Goal: Task Accomplishment & Management: Complete application form

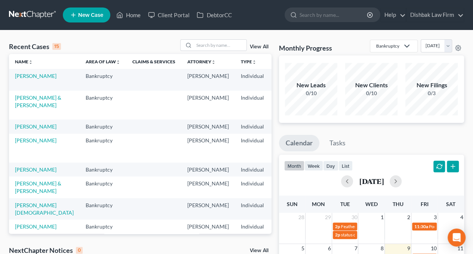
click at [93, 14] on span "New Case" at bounding box center [90, 15] width 25 height 6
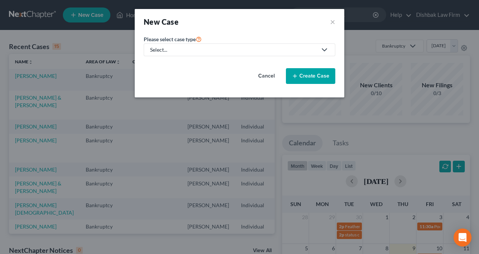
click at [206, 49] on div "Select..." at bounding box center [233, 49] width 167 height 7
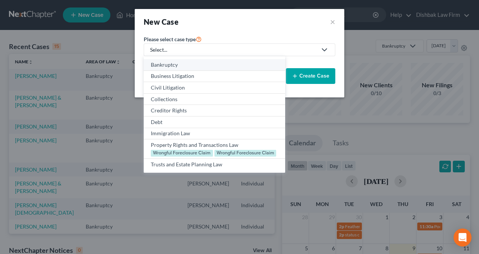
click at [201, 64] on div "Bankruptcy" at bounding box center [214, 64] width 127 height 7
select select "7"
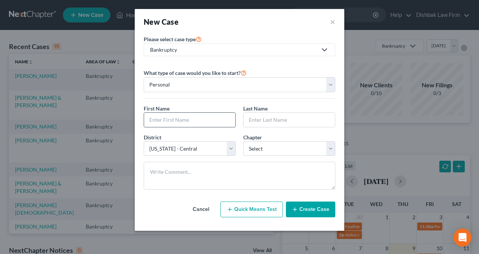
click at [190, 123] on input "text" at bounding box center [189, 120] width 91 height 14
type input "Jay"
click at [251, 120] on input "text" at bounding box center [288, 120] width 91 height 14
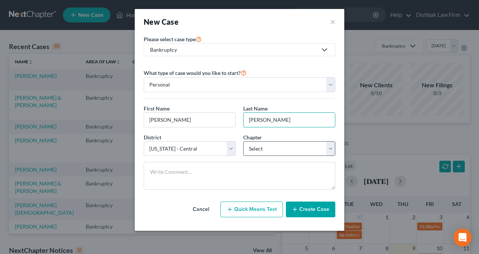
type input "Gardner"
click at [269, 143] on select "Select 7 11 12 13" at bounding box center [289, 148] width 92 height 15
select select "0"
click at [243, 141] on select "Select 7 11 12 13" at bounding box center [289, 148] width 92 height 15
click at [304, 205] on button "Create Case" at bounding box center [310, 209] width 49 height 16
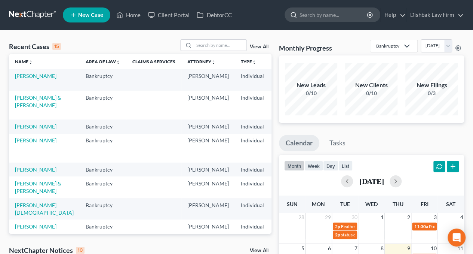
click at [329, 17] on input "search" at bounding box center [334, 15] width 68 height 14
type input "gardner"
click at [90, 16] on span "New Case" at bounding box center [90, 15] width 25 height 6
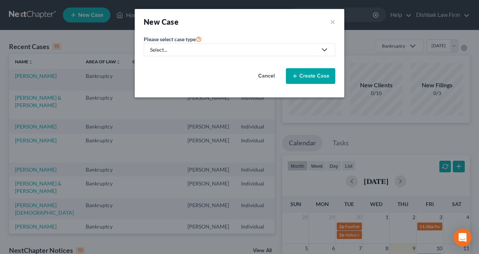
click at [235, 48] on div "Select..." at bounding box center [233, 49] width 167 height 7
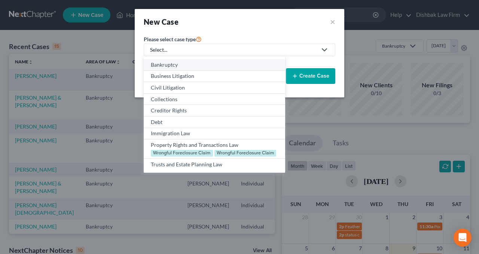
click at [222, 66] on div "Bankruptcy" at bounding box center [214, 64] width 127 height 7
select select "7"
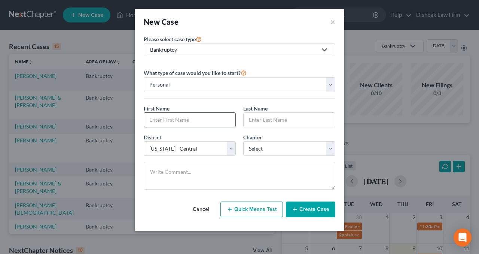
click at [199, 122] on input "text" at bounding box center [189, 120] width 91 height 14
type input "Jay"
click at [279, 117] on input "text" at bounding box center [288, 120] width 91 height 14
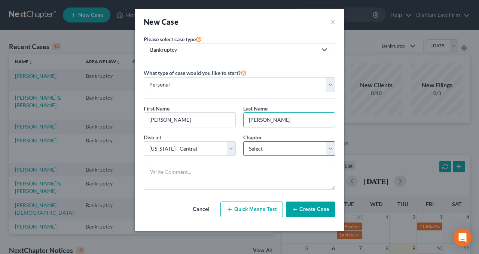
type input "Gardner"
click at [284, 142] on select "Select 7 11 12 13" at bounding box center [289, 148] width 92 height 15
select select "0"
click at [243, 141] on select "Select 7 11 12 13" at bounding box center [289, 148] width 92 height 15
click at [301, 208] on button "Create Case" at bounding box center [310, 209] width 49 height 16
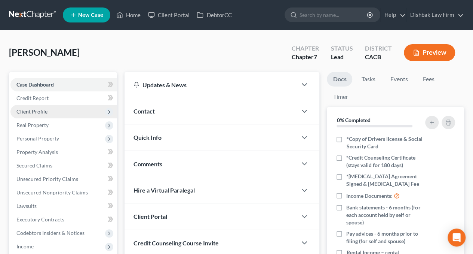
click at [39, 111] on span "Client Profile" at bounding box center [31, 111] width 31 height 6
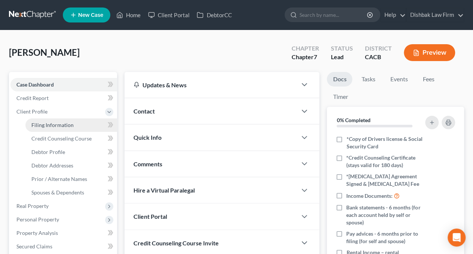
click at [50, 126] on span "Filing Information" at bounding box center [52, 125] width 42 height 6
select select "1"
select select "0"
select select "7"
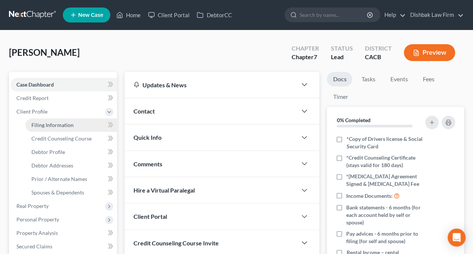
select select "4"
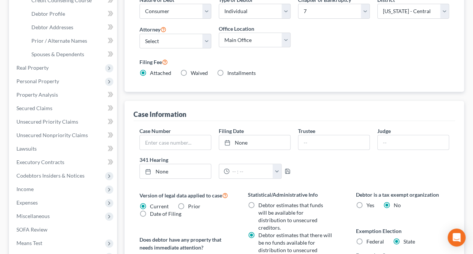
scroll to position [150, 0]
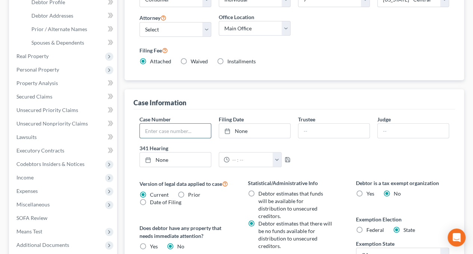
click at [170, 123] on input "text" at bounding box center [175, 130] width 71 height 14
paste input "2:00-bk-35653"
type input "2:00-bk-35653"
click at [235, 123] on link "None" at bounding box center [254, 130] width 71 height 14
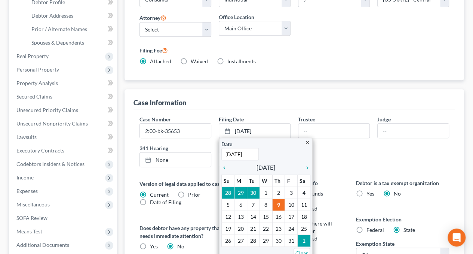
type input "9/8/2000"
click at [352, 140] on div "Case Number 2:00-bk-35653 Filing Date 9/8/2000 close Date 9/8/2000 Time 12:00 A…" at bounding box center [294, 144] width 317 height 58
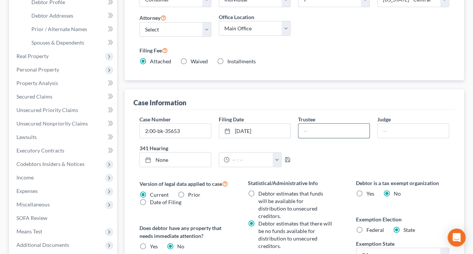
click at [332, 123] on input "text" at bounding box center [333, 130] width 71 height 14
type input "Rosendo Gonzalez"
click at [339, 144] on div "Case Number 2:00-bk-35653 Filing Date 9/8/2000 close Date 9/8/2000 Time 12:00 A…" at bounding box center [294, 144] width 317 height 58
click at [178, 152] on link "None" at bounding box center [175, 159] width 71 height 14
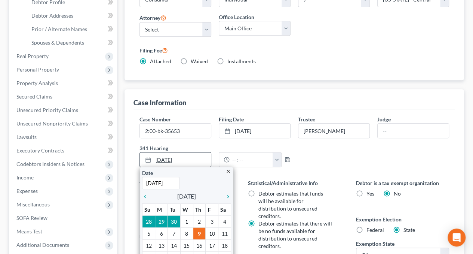
click at [190, 152] on link "10/9/2025" at bounding box center [175, 159] width 71 height 14
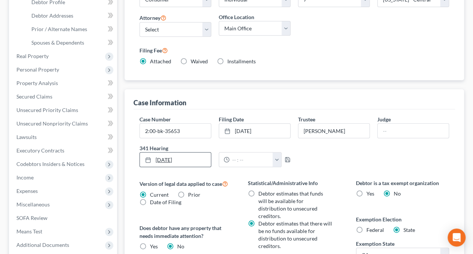
drag, startPoint x: 184, startPoint y: 138, endPoint x: 177, endPoint y: 139, distance: 7.2
click at [177, 152] on link "10/9/2025" at bounding box center [175, 159] width 71 height 14
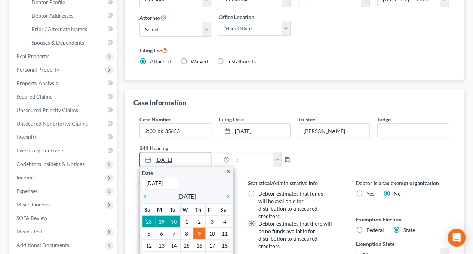
click at [168, 152] on link "10/9/2025" at bounding box center [175, 159] width 71 height 14
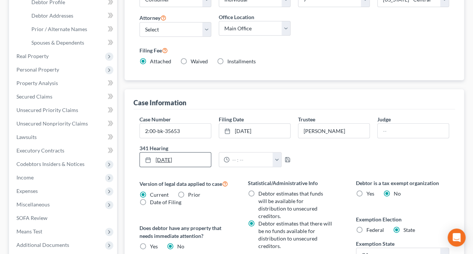
click at [168, 152] on link "10/9/2025" at bounding box center [175, 159] width 71 height 14
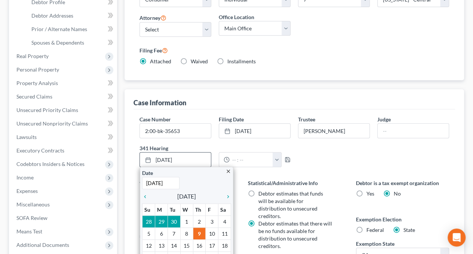
click at [171, 176] on input "10/9/2025" at bounding box center [160, 182] width 37 height 12
drag, startPoint x: 153, startPoint y: 163, endPoint x: 157, endPoint y: 165, distance: 4.4
click at [157, 176] on input "10/9/2025" at bounding box center [160, 182] width 37 height 12
drag, startPoint x: 175, startPoint y: 163, endPoint x: 169, endPoint y: 162, distance: 6.1
click at [169, 176] on input "10/10/2025" at bounding box center [160, 182] width 37 height 12
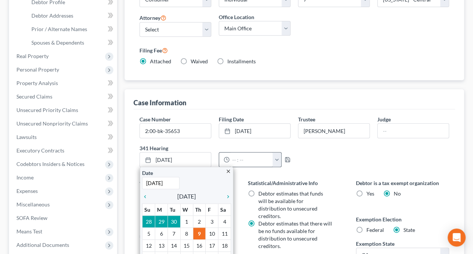
type input "10/10/2000"
click at [249, 152] on input "text" at bounding box center [251, 159] width 43 height 14
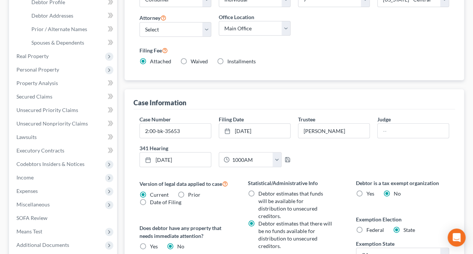
click at [351, 139] on div "Case Number 2:00-bk-35653 Filing Date 9/8/2000 close Date 9/8/2000 Time 12:00 A…" at bounding box center [294, 144] width 317 height 58
click at [238, 152] on input "1000AM" at bounding box center [251, 159] width 43 height 14
type input "10:00AM"
click at [375, 137] on div "Case Number 2:00-bk-35653 Filing Date 9/8/2000 close Date 9/8/2000 Time 12:00 A…" at bounding box center [294, 144] width 317 height 58
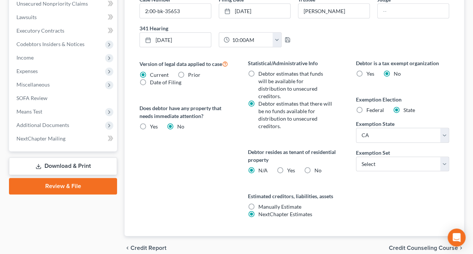
scroll to position [277, 0]
